Goal: Navigation & Orientation: Find specific page/section

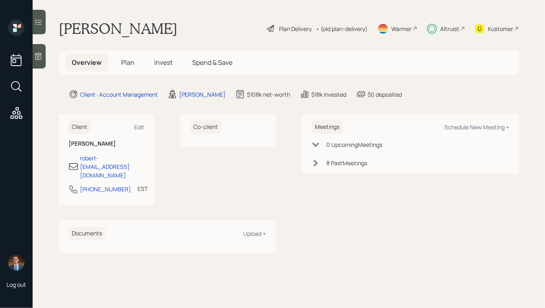
click at [449, 31] on div "Altruist" at bounding box center [449, 28] width 19 height 9
